Goal: Information Seeking & Learning: Check status

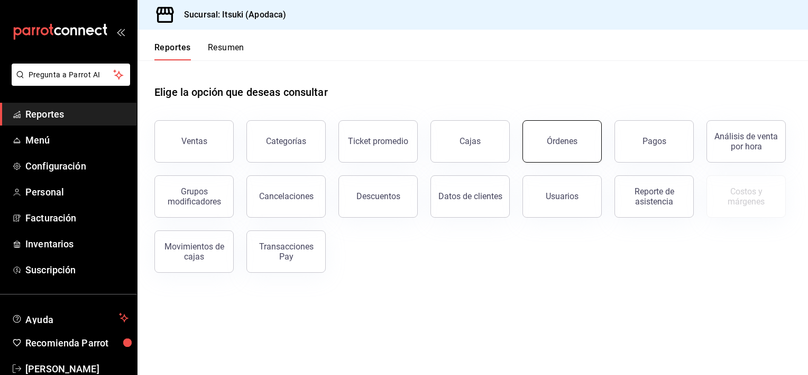
click at [551, 141] on div "Órdenes" at bounding box center [562, 141] width 31 height 10
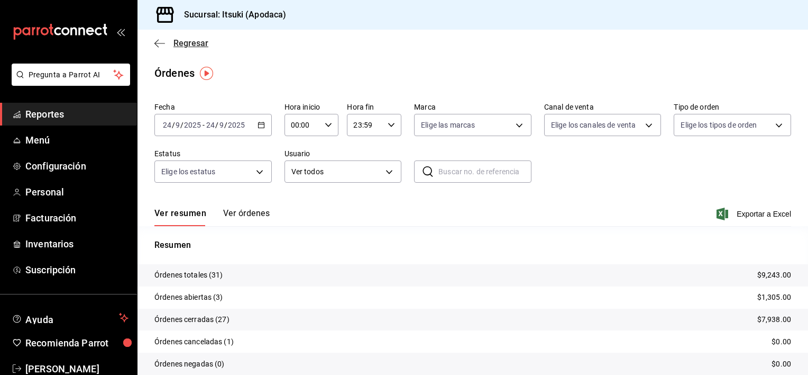
click at [200, 38] on span "Regresar" at bounding box center [191, 43] width 35 height 10
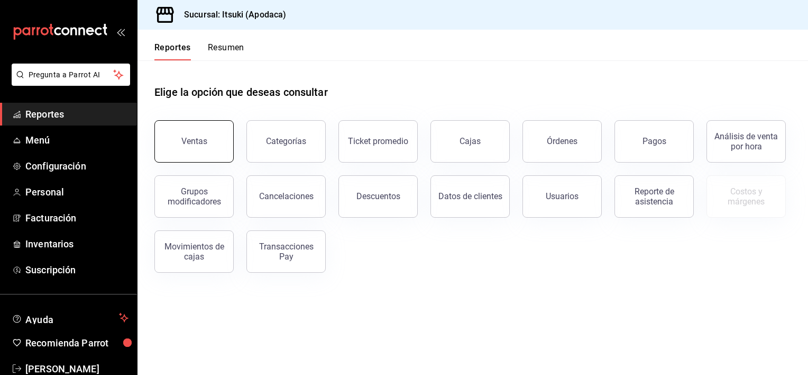
click at [195, 134] on button "Ventas" at bounding box center [193, 141] width 79 height 42
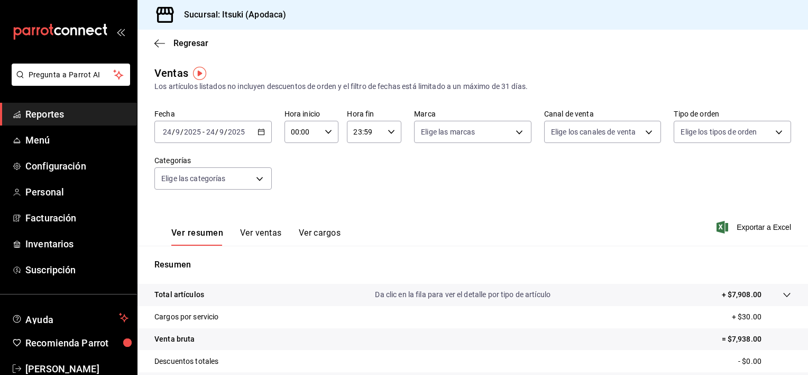
click at [258, 132] on \(Stroke\) "button" at bounding box center [261, 132] width 6 height 6
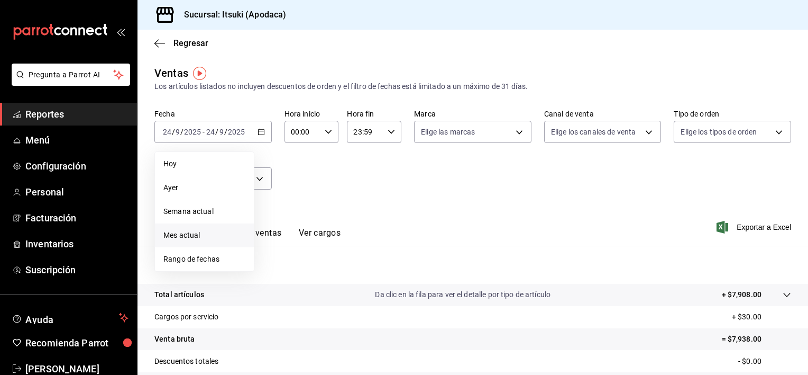
click at [188, 237] on span "Mes actual" at bounding box center [204, 235] width 82 height 11
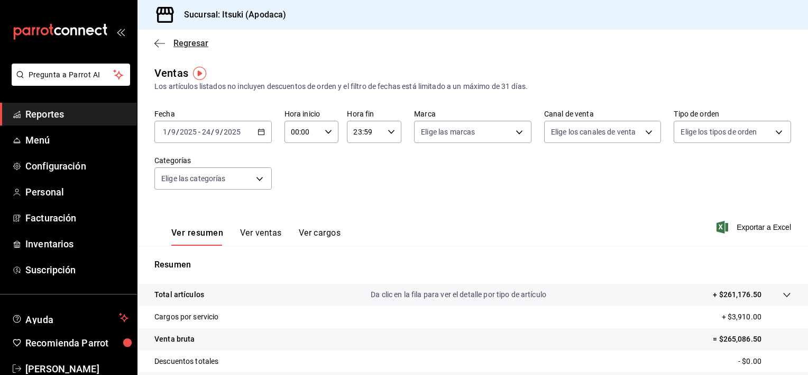
click at [182, 42] on span "Regresar" at bounding box center [191, 43] width 35 height 10
